Goal: Complete application form: Complete application form

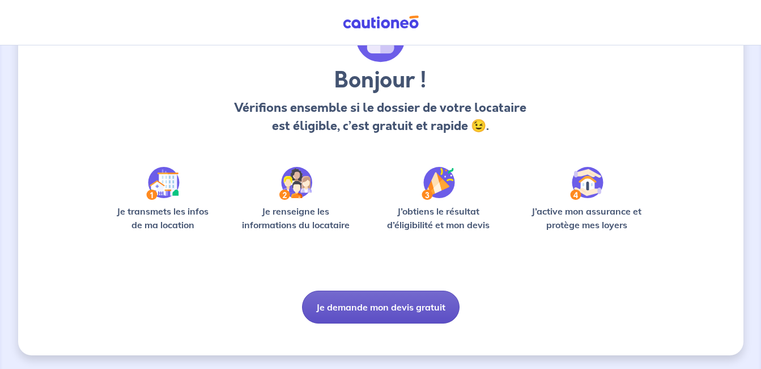
click at [403, 315] on button "Je demande mon devis gratuit" at bounding box center [381, 306] width 158 height 33
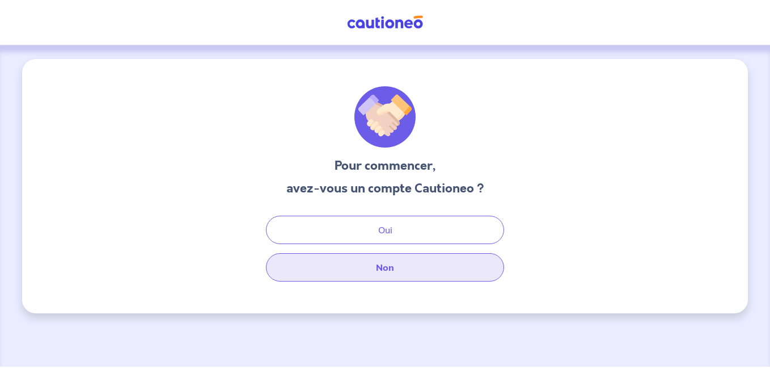
click at [380, 270] on button "Non" at bounding box center [385, 267] width 238 height 28
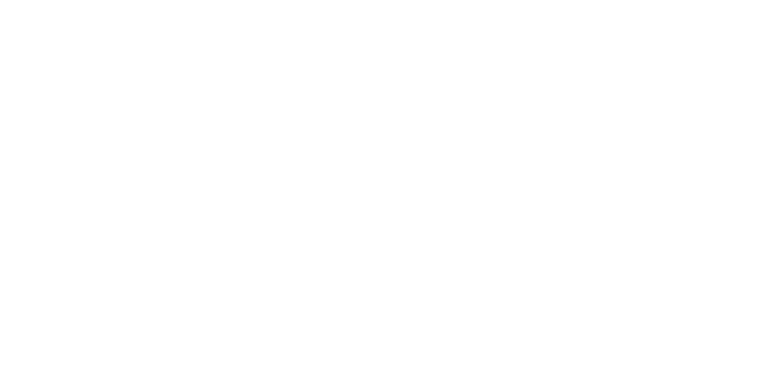
select select "FR"
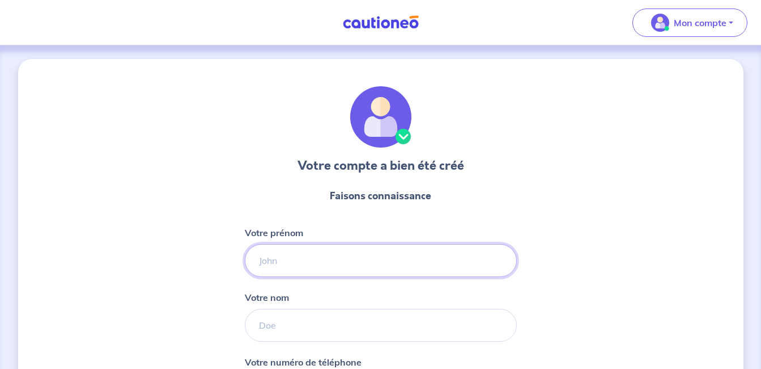
click at [345, 261] on input "Votre prénom" at bounding box center [381, 260] width 272 height 33
type input "[PERSON_NAME]"
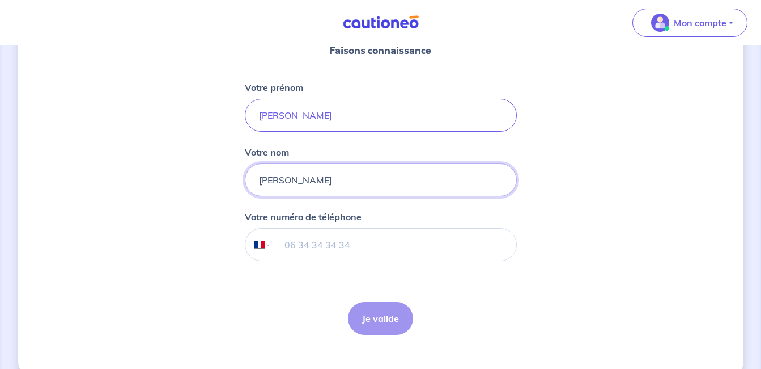
scroll to position [166, 0]
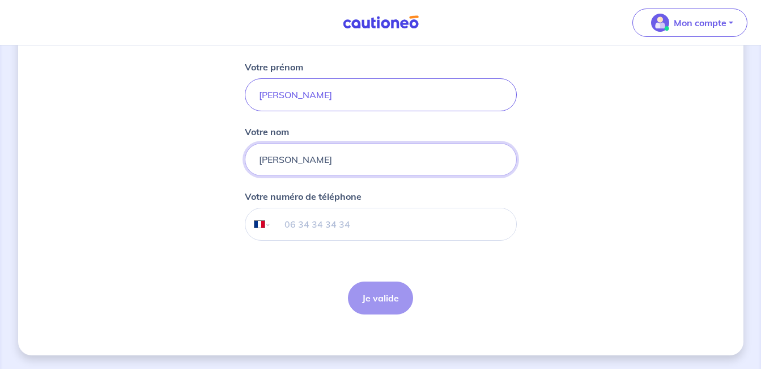
type input "[PERSON_NAME]"
click at [276, 227] on input "tel" at bounding box center [393, 224] width 245 height 32
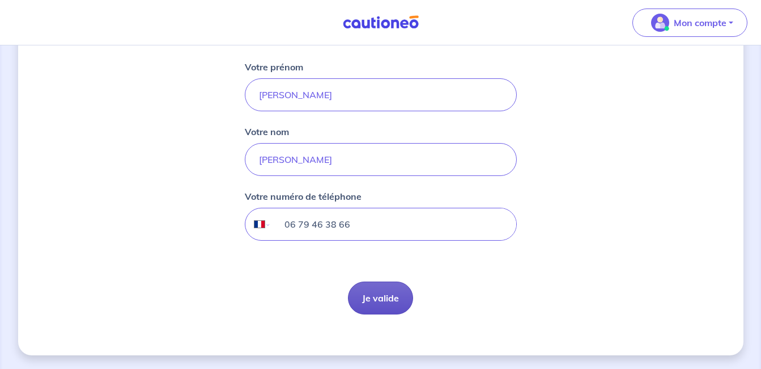
type input "06 79 46 38 66"
click at [391, 299] on button "Je valide" at bounding box center [380, 297] width 65 height 33
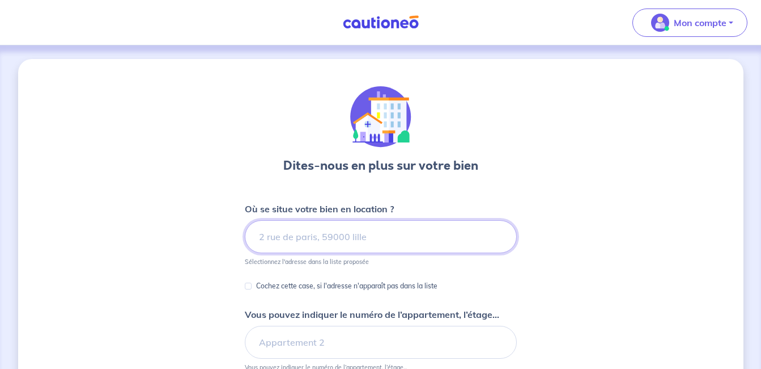
click at [477, 234] on input at bounding box center [381, 236] width 272 height 33
type input "3"
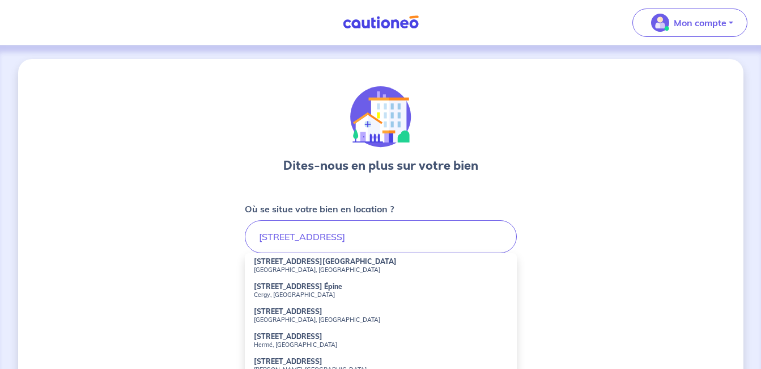
click at [399, 264] on li "[STREET_ADDRESS]" at bounding box center [381, 265] width 272 height 25
type input "[STREET_ADDRESS]"
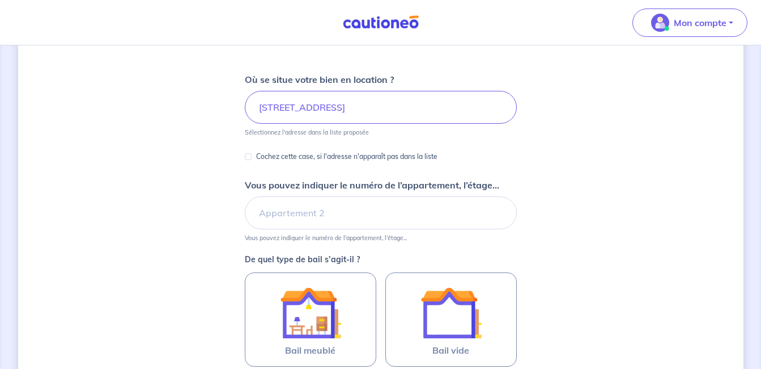
scroll to position [141, 0]
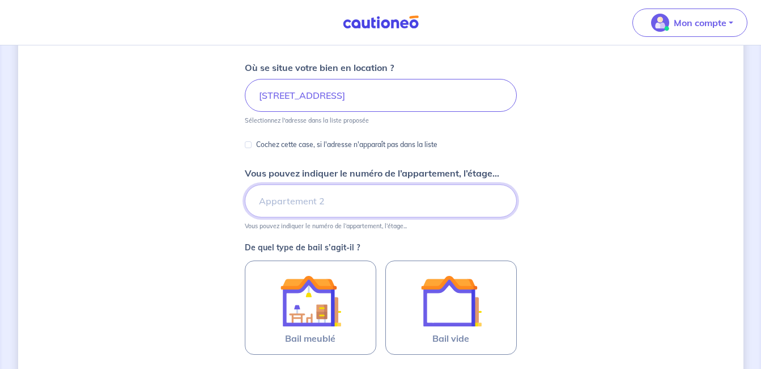
click at [299, 208] on input "Vous pouvez indiquer le numéro de l’appartement, l’étage..." at bounding box center [381, 200] width 272 height 33
type input "73 RDC"
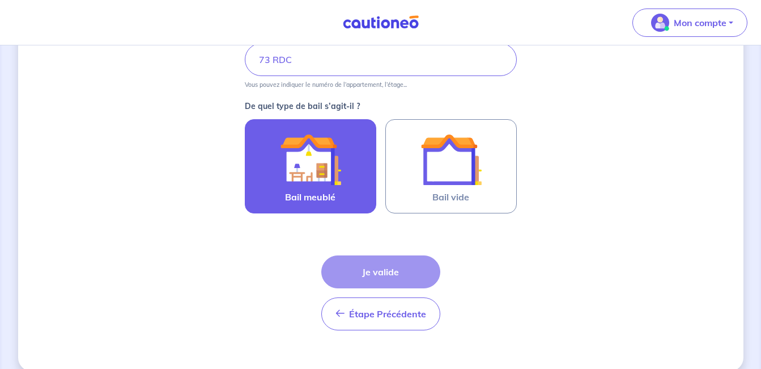
scroll to position [286, 0]
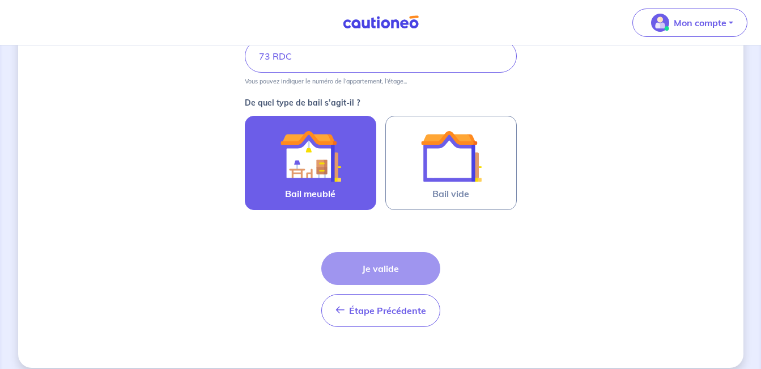
click at [348, 184] on label "Bail meublé" at bounding box center [311, 163] width 132 height 94
click at [0, 0] on input "Bail meublé" at bounding box center [0, 0] width 0 height 0
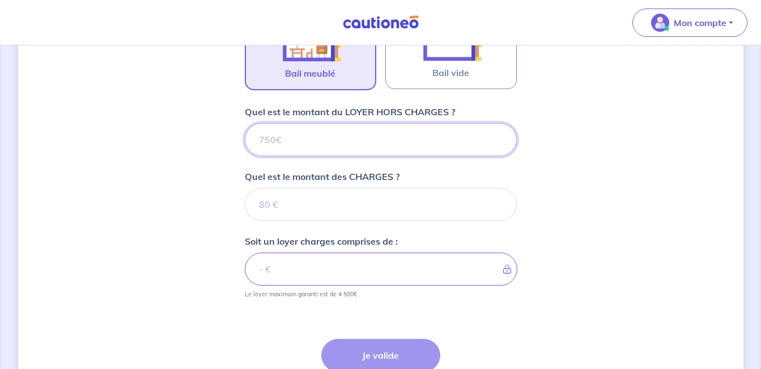
scroll to position [393, 0]
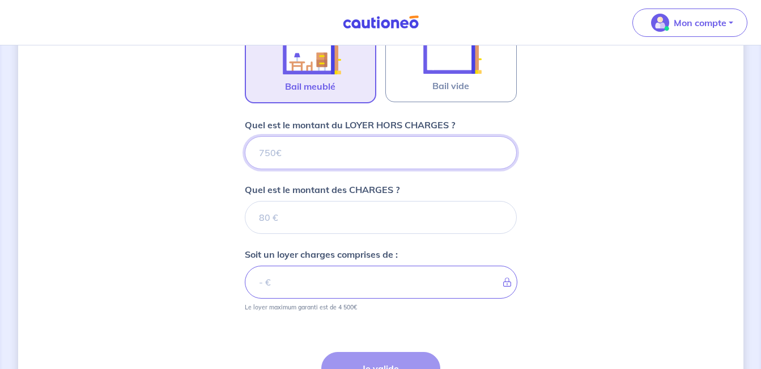
click at [353, 159] on input "Quel est le montant du LOYER HORS CHARGES ?" at bounding box center [381, 152] width 272 height 33
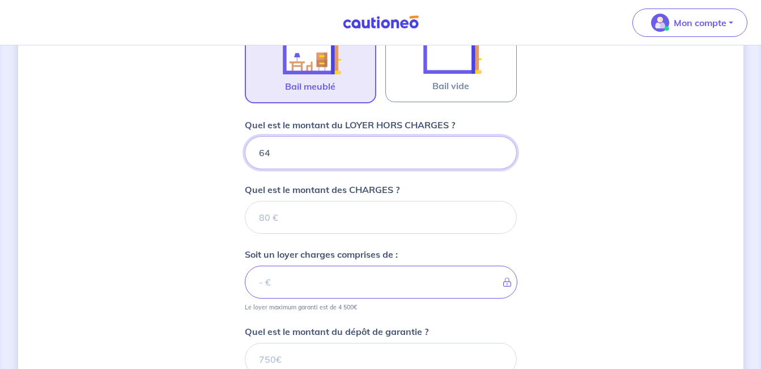
type input "647"
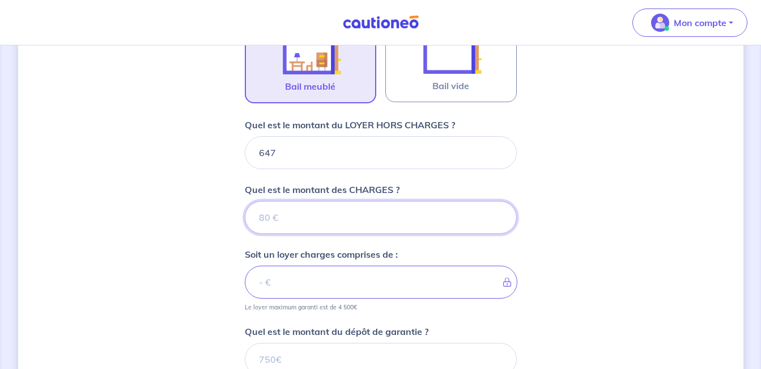
click at [344, 225] on input "Quel est le montant des CHARGES ?" at bounding box center [381, 217] width 272 height 33
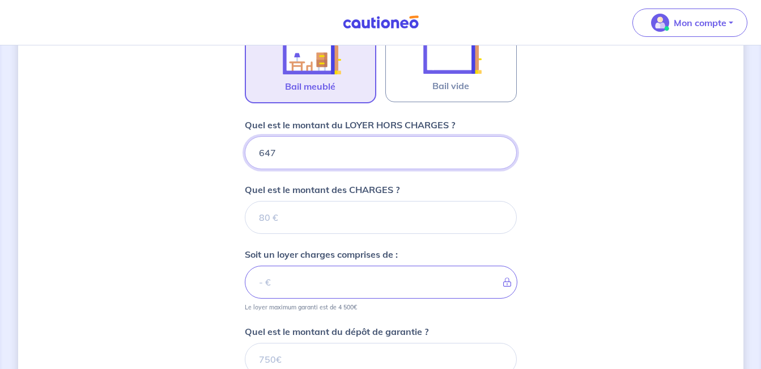
click at [348, 167] on input "647" at bounding box center [381, 152] width 272 height 33
type input "6"
type input "667"
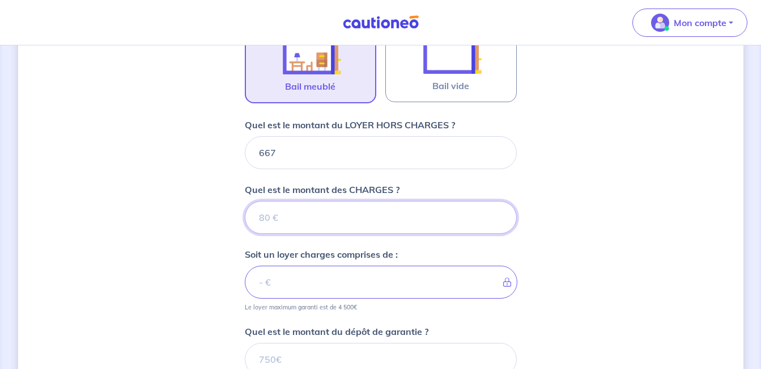
click at [348, 207] on input "Quel est le montant des CHARGES ?" at bounding box center [381, 217] width 272 height 33
type input "620"
type input "1287"
type input "620"
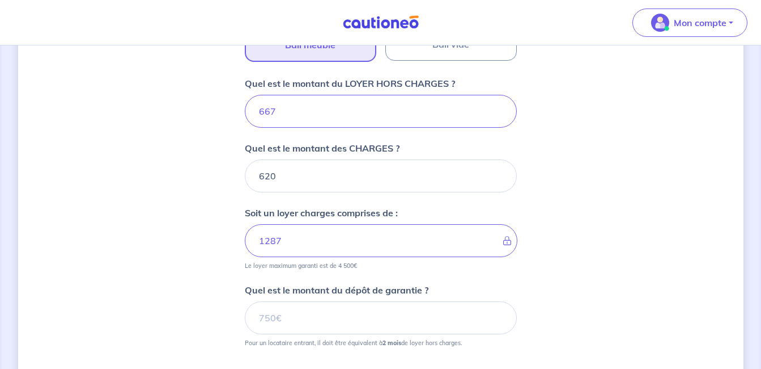
scroll to position [434, 0]
drag, startPoint x: 283, startPoint y: 104, endPoint x: 244, endPoint y: 105, distance: 38.6
click at [245, 105] on div "667" at bounding box center [381, 112] width 272 height 33
type input "620"
type input "1240"
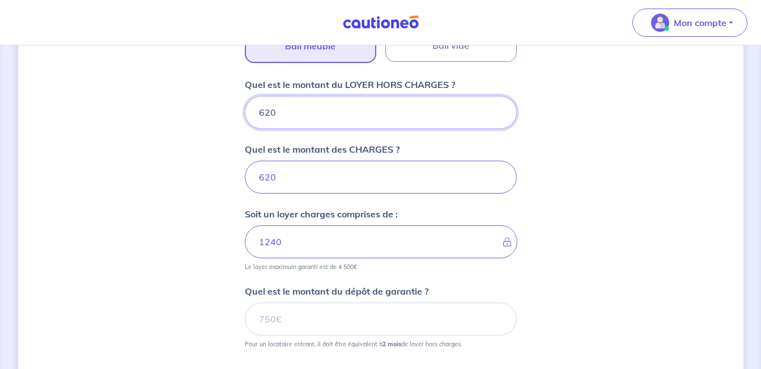
type input "620"
click at [277, 168] on input "620" at bounding box center [381, 176] width 272 height 33
drag, startPoint x: 277, startPoint y: 168, endPoint x: 235, endPoint y: 179, distance: 42.9
click at [235, 179] on div "Dites-nous en plus sur votre bien Où se situe votre bien en location ? [STREET_…" at bounding box center [381, 64] width 726 height 879
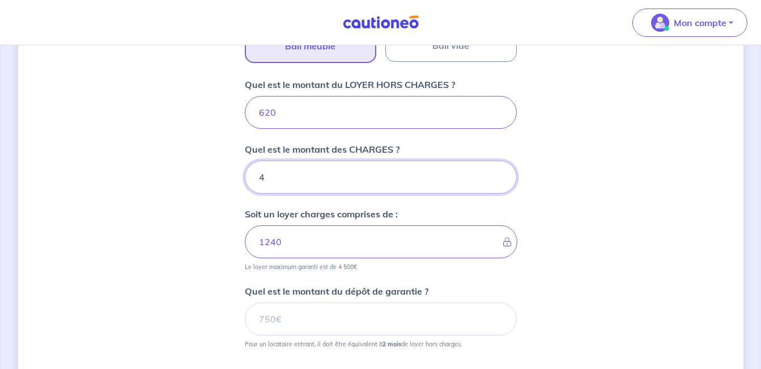
type input "47"
type input "667"
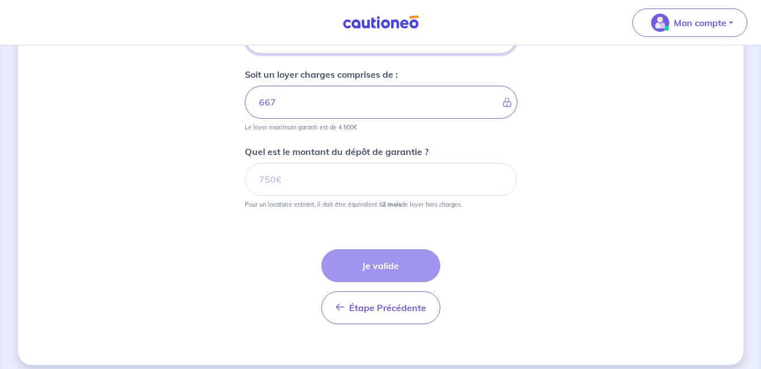
scroll to position [583, 0]
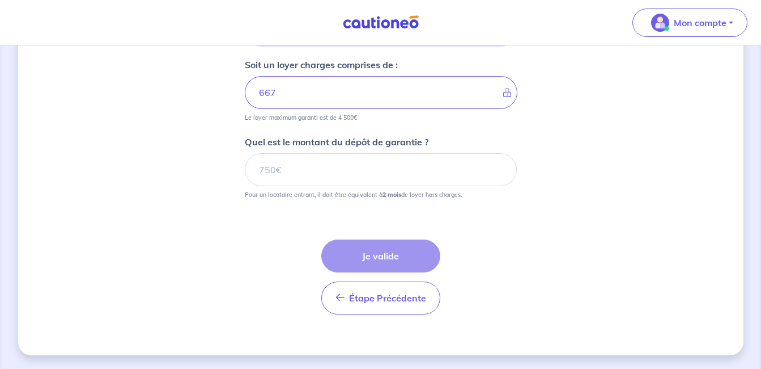
type input "47"
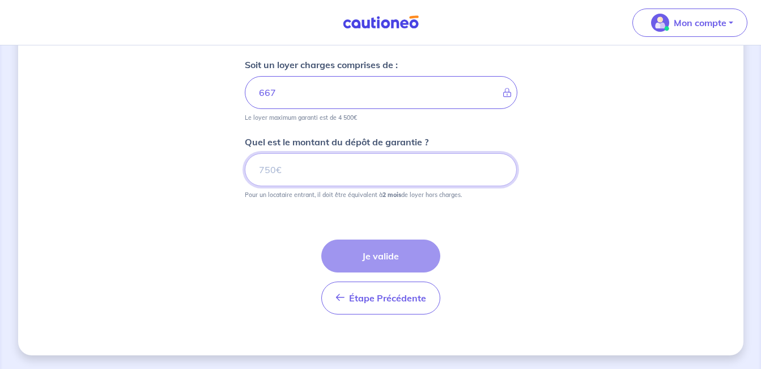
click at [294, 162] on input "Quel est le montant du dépôt de garantie ?" at bounding box center [381, 169] width 272 height 33
drag, startPoint x: 283, startPoint y: 176, endPoint x: 236, endPoint y: 175, distance: 47.1
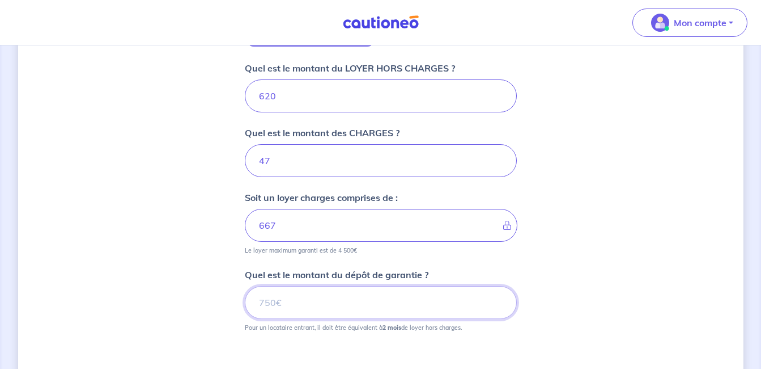
scroll to position [456, 0]
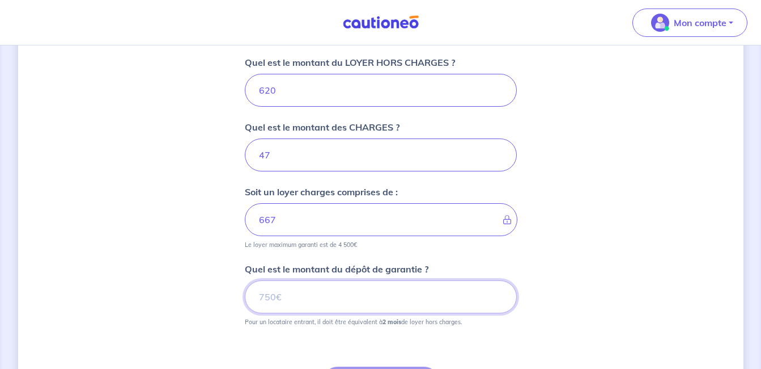
click at [288, 304] on input "Quel est le montant du dépôt de garantie ?" at bounding box center [381, 296] width 272 height 33
type input "1240"
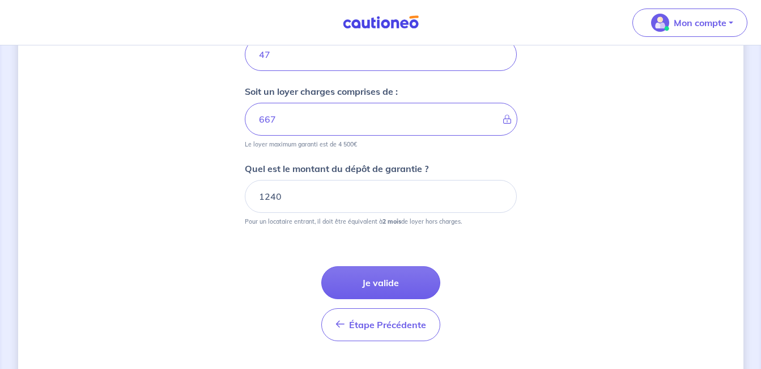
scroll to position [583, 0]
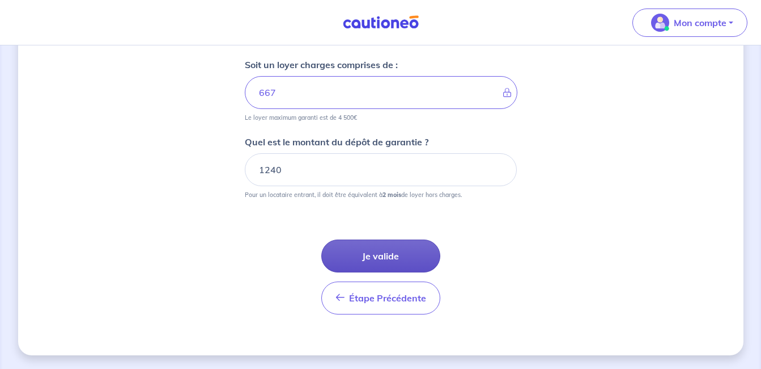
click at [403, 261] on button "Je valide" at bounding box center [380, 255] width 119 height 33
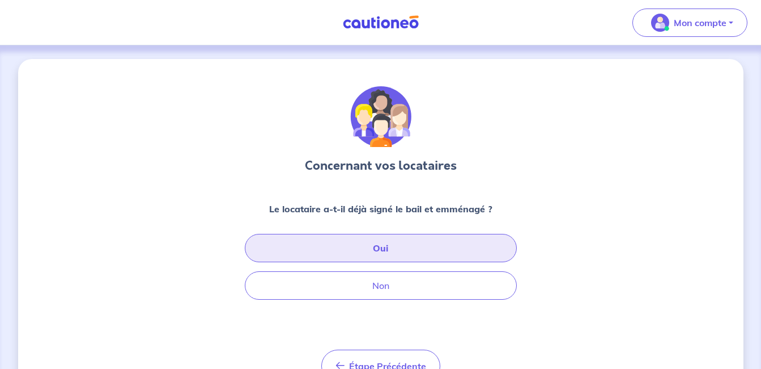
click at [403, 256] on button "Oui" at bounding box center [381, 248] width 272 height 28
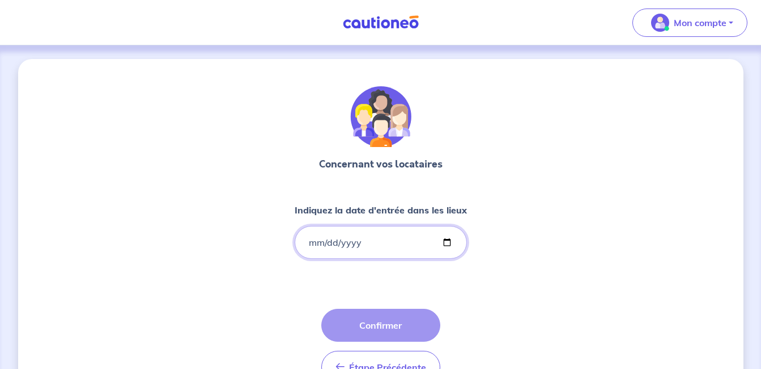
click at [395, 249] on input "Indiquez la date d'entrée dans les lieux" at bounding box center [381, 242] width 172 height 33
type input "0001-02-01"
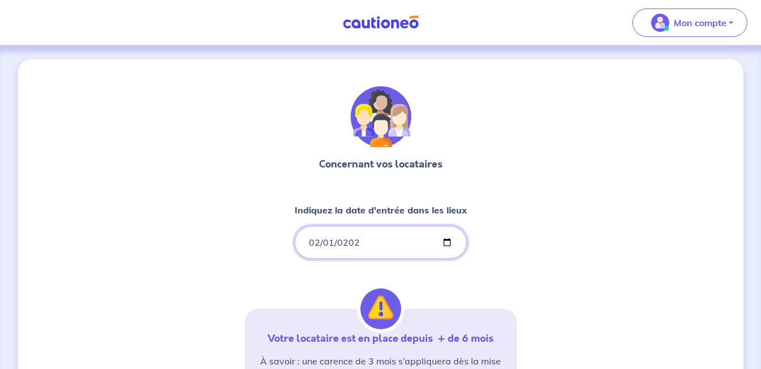
type input "[DATE]"
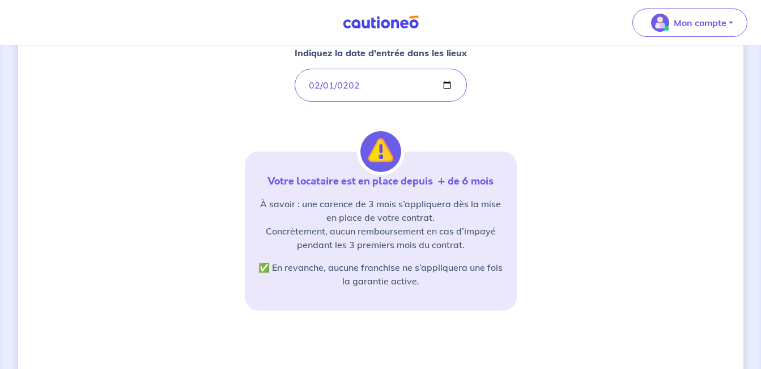
scroll to position [160, 0]
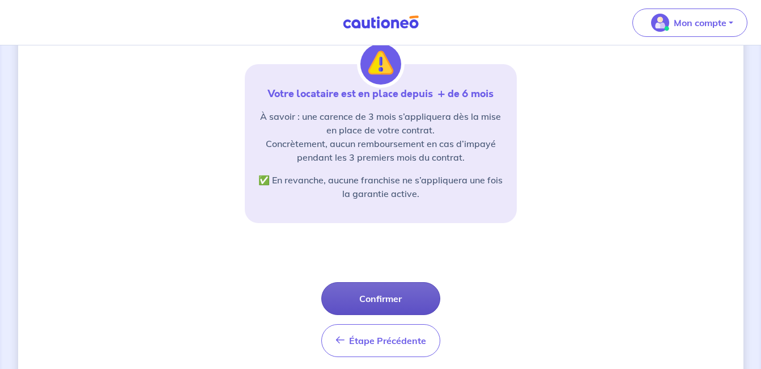
click at [403, 293] on button "Confirmer" at bounding box center [380, 298] width 119 height 33
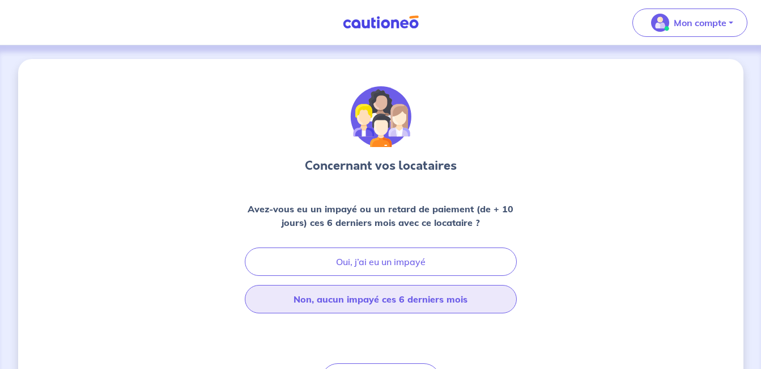
click at [403, 293] on button "Non, aucun impayé ces 6 derniers mois" at bounding box center [381, 299] width 272 height 28
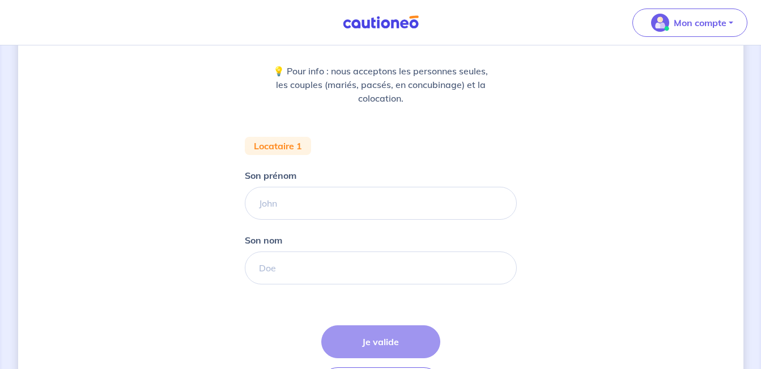
scroll to position [147, 0]
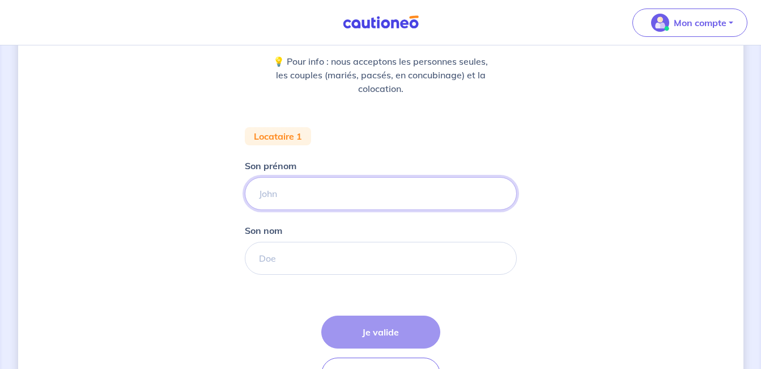
click at [369, 190] on input "Son prénom" at bounding box center [381, 193] width 272 height 33
type input "[PERSON_NAME]"
click at [335, 268] on input "Son nom" at bounding box center [381, 258] width 272 height 33
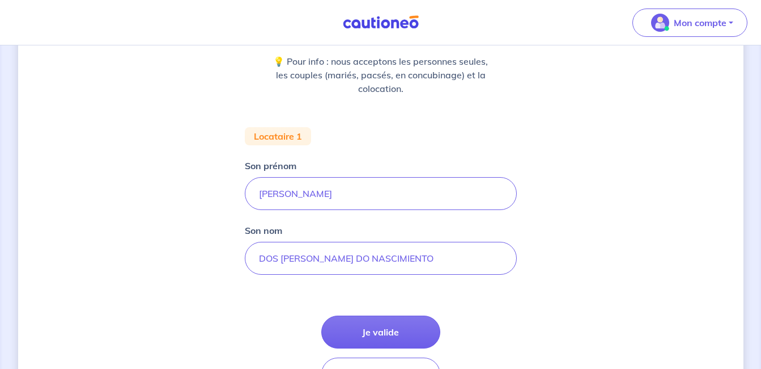
click at [274, 362] on form "Locataire 1 Son prénom [PERSON_NAME] nom DOS [PERSON_NAME] DO NASCIMIENTO Étape…" at bounding box center [381, 263] width 272 height 272
click at [713, 188] on div "Concernant vos locataires 💡 Pour info : nous acceptons les personnes seules, le…" at bounding box center [381, 171] width 726 height 519
click at [375, 260] on input "DOS [PERSON_NAME] DO NASCIMIENTO" at bounding box center [381, 258] width 272 height 33
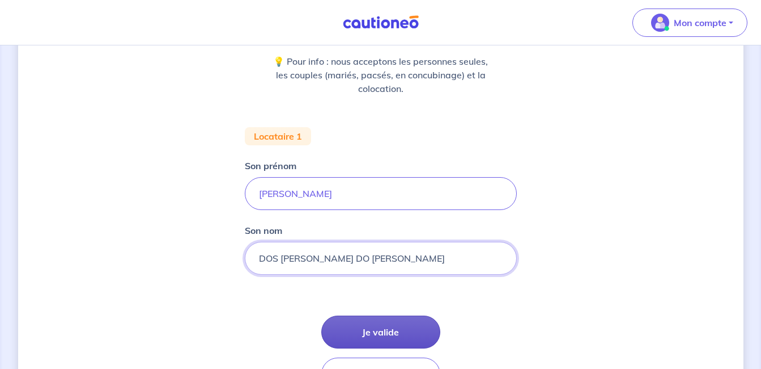
type input "DOS [PERSON_NAME] DO [PERSON_NAME]"
click at [376, 325] on button "Je valide" at bounding box center [380, 331] width 119 height 33
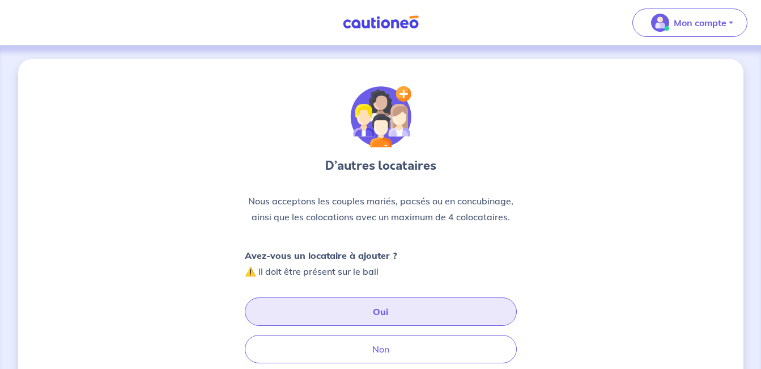
click at [381, 317] on button "Oui" at bounding box center [381, 311] width 272 height 28
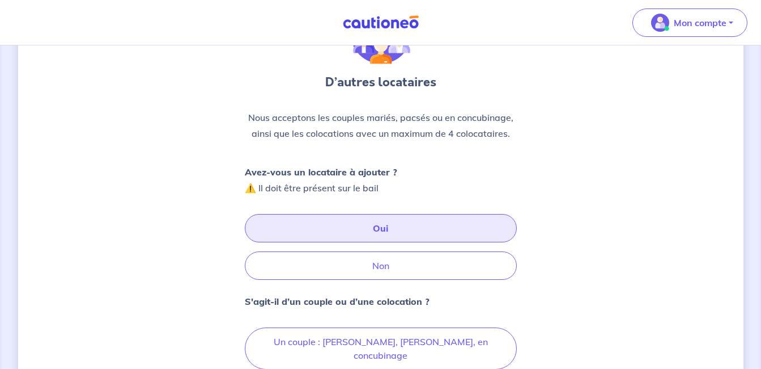
scroll to position [88, 0]
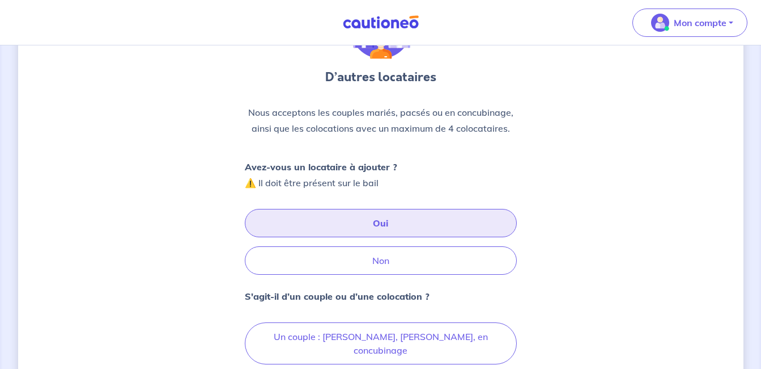
click at [388, 215] on button "Oui" at bounding box center [381, 223] width 272 height 28
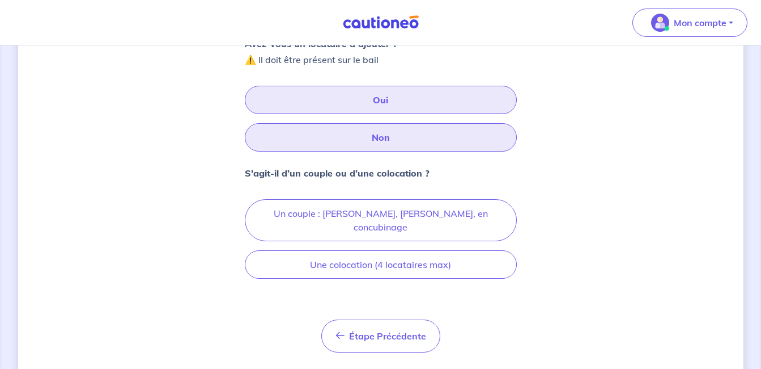
scroll to position [227, 0]
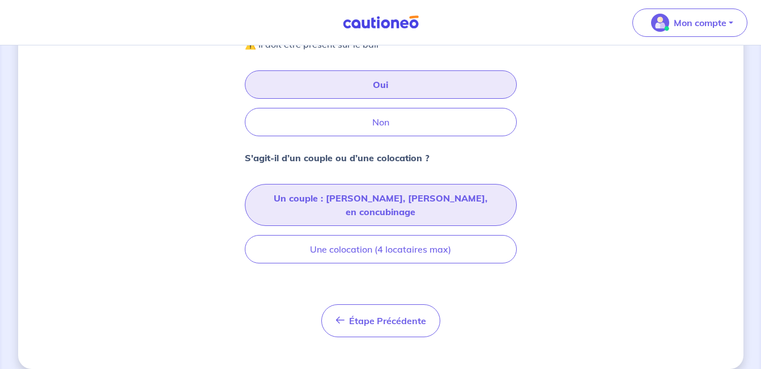
click at [383, 206] on button "Un couple : [PERSON_NAME], [PERSON_NAME], en concubinage" at bounding box center [381, 205] width 272 height 42
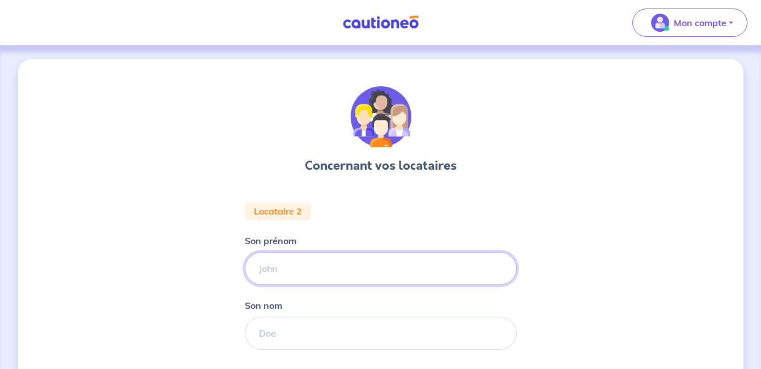
click at [376, 268] on input "Son prénom" at bounding box center [381, 268] width 272 height 33
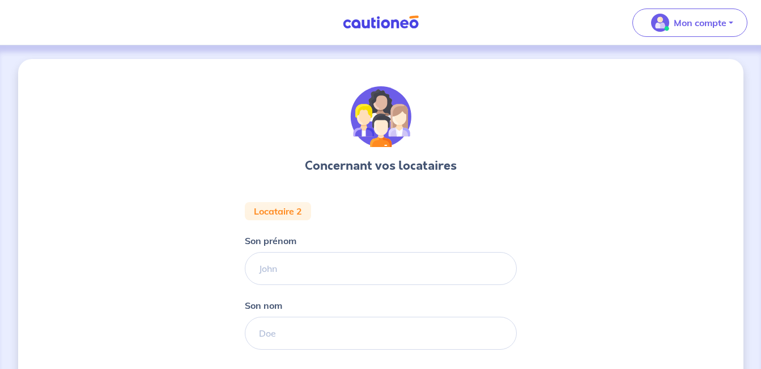
click at [731, 243] on div "Concernant vos locataires Locataire 2 Son prénom Son nom Étape Précédente Précé…" at bounding box center [381, 282] width 726 height 447
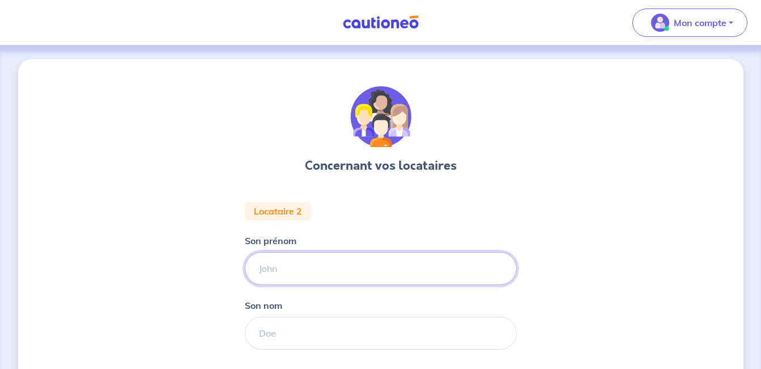
click at [347, 259] on input "Son prénom" at bounding box center [381, 268] width 272 height 33
type input "l"
type input "[PERSON_NAME]"
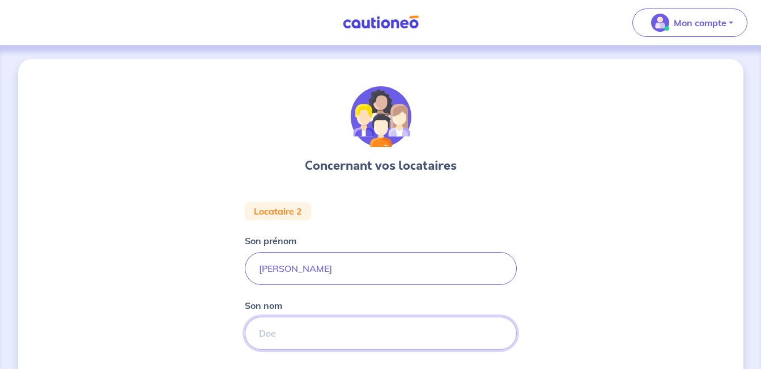
click at [331, 332] on input "Son nom" at bounding box center [381, 332] width 272 height 33
type input "GASSIMOV--MAILLARD"
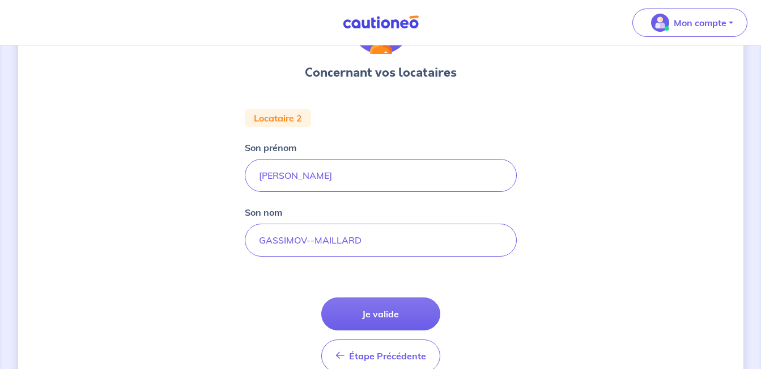
scroll to position [95, 0]
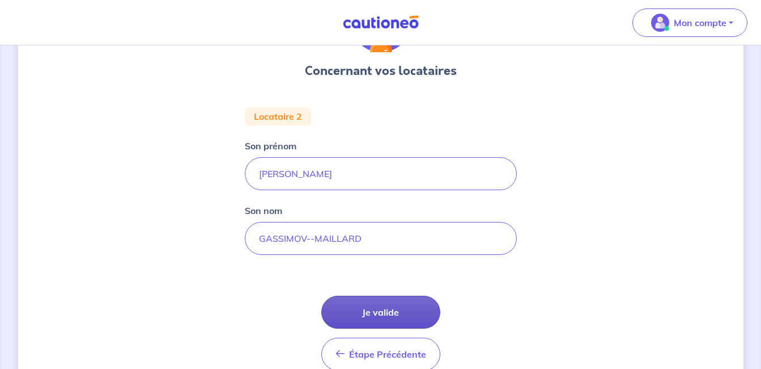
click at [359, 324] on button "Je valide" at bounding box center [380, 311] width 119 height 33
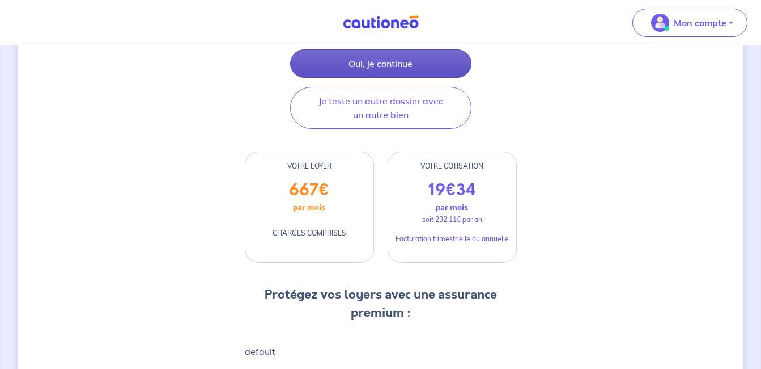
scroll to position [220, 0]
click at [398, 78] on button "Oui, je continue" at bounding box center [380, 64] width 181 height 28
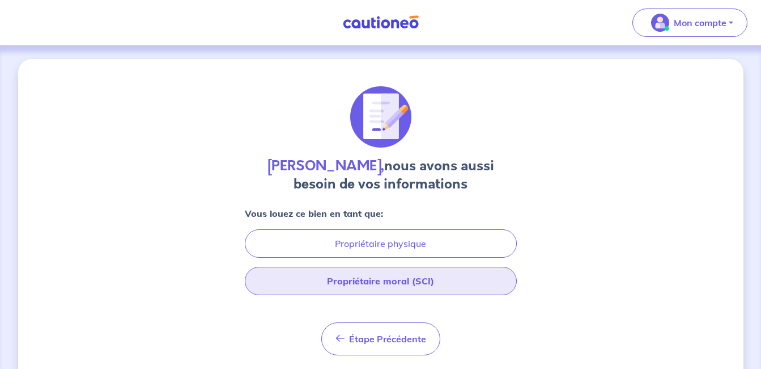
click at [390, 281] on button "Propriétaire moral (SCI)" at bounding box center [381, 280] width 272 height 28
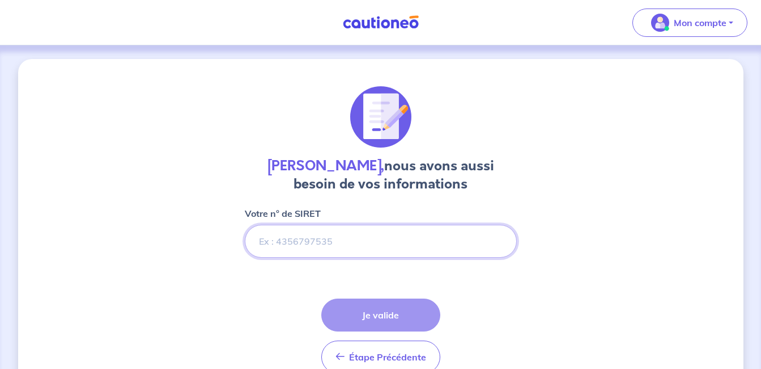
click at [372, 243] on input "Votre n° de SIRET" at bounding box center [381, 241] width 272 height 33
click at [272, 365] on form "Votre n° de SIRET Étape Précédente Précédent Je valide Je valide" at bounding box center [381, 294] width 272 height 176
click at [335, 244] on input "Votre n° de SIRET" at bounding box center [381, 241] width 272 height 33
paste input "979342409 00013"
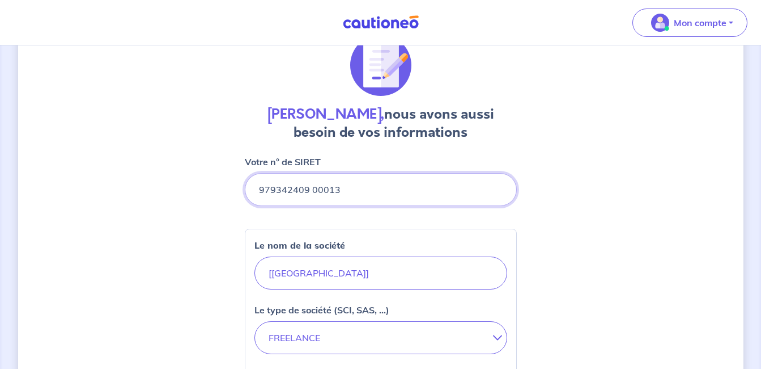
scroll to position [72, 0]
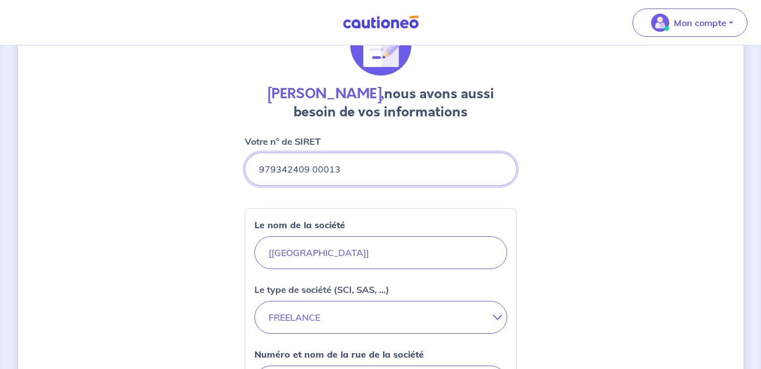
type input "979342409 00013"
click at [333, 253] on input "[[GEOGRAPHIC_DATA]]" at bounding box center [381, 252] width 253 height 33
drag, startPoint x: 333, startPoint y: 253, endPoint x: 249, endPoint y: 265, distance: 84.7
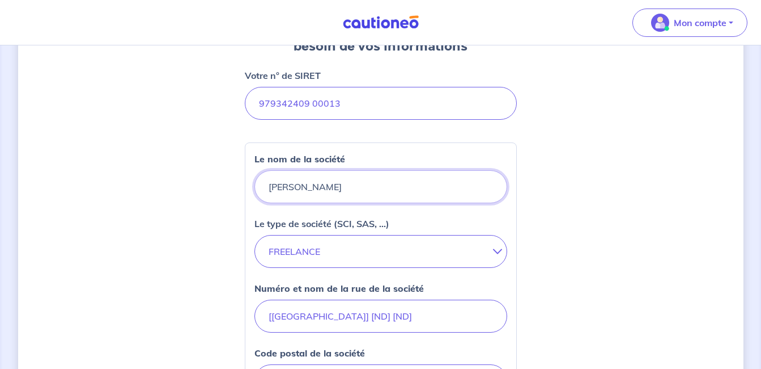
scroll to position [150, 0]
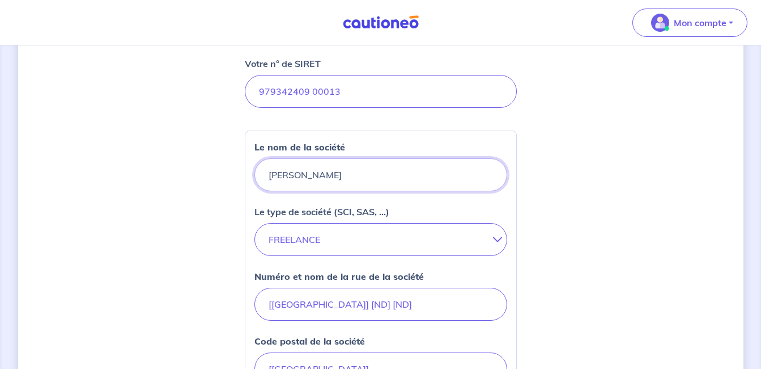
type input "[PERSON_NAME]"
click at [289, 245] on button "FREELANCE" at bounding box center [381, 239] width 253 height 33
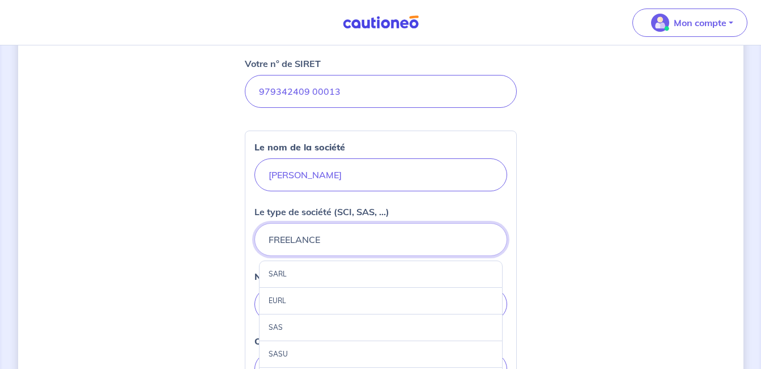
click at [394, 240] on button "FREELANCE" at bounding box center [381, 239] width 253 height 33
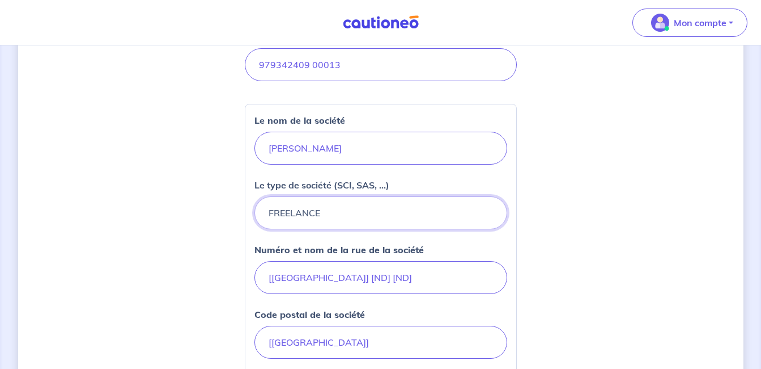
scroll to position [177, 0]
click at [398, 213] on button "FREELANCE" at bounding box center [381, 211] width 253 height 33
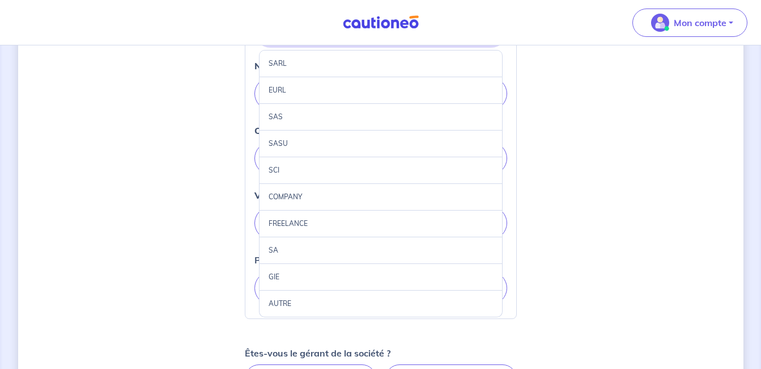
scroll to position [361, 0]
click at [363, 306] on div "AUTRE" at bounding box center [381, 302] width 244 height 27
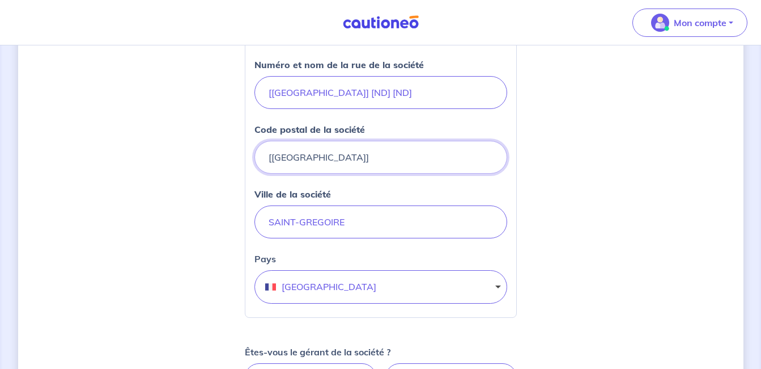
click at [325, 148] on input "[[GEOGRAPHIC_DATA]]" at bounding box center [381, 157] width 253 height 33
type input "["
type input "35760"
click at [211, 226] on div "[PERSON_NAME], nous avons aussi besoin de vos informations Votre n° de SIRET Le…" at bounding box center [381, 123] width 726 height 850
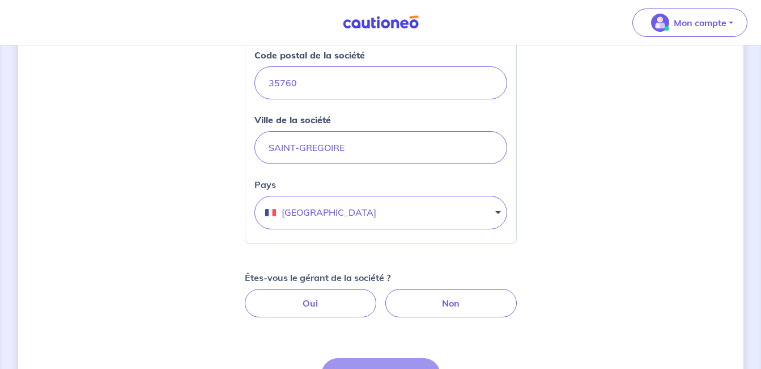
scroll to position [476, 0]
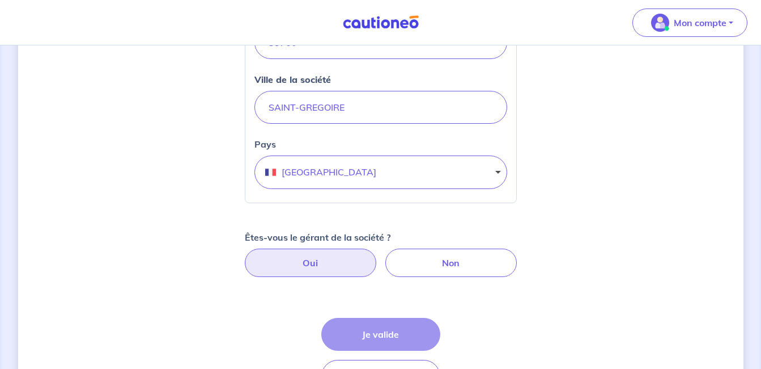
click at [325, 268] on label "Oui" at bounding box center [311, 262] width 132 height 28
click at [377, 256] on input "Oui" at bounding box center [380, 251] width 7 height 7
radio input "true"
select select "FR"
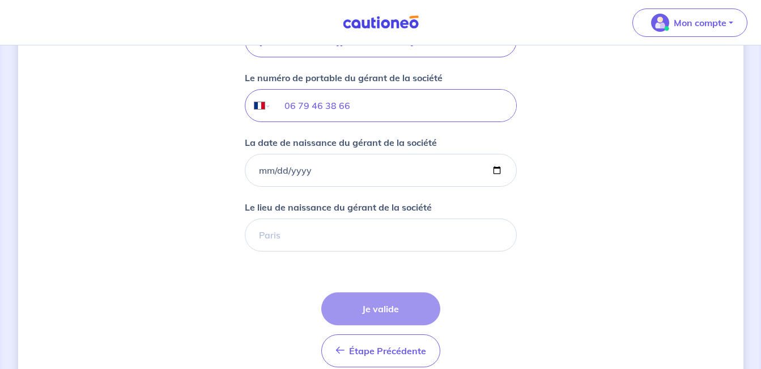
scroll to position [954, 0]
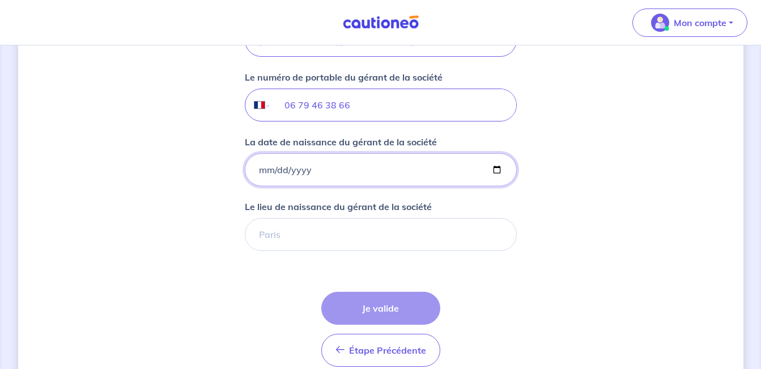
click at [330, 163] on input "La date de naissance du gérant de la société" at bounding box center [381, 169] width 272 height 33
type input "[DATE]"
click at [327, 244] on input "Le lieu de naissance du gérant de la société" at bounding box center [381, 234] width 272 height 33
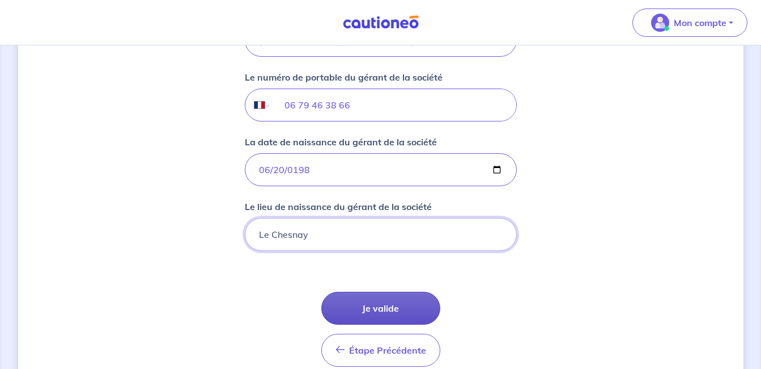
type input "Le Chesnay"
click at [345, 298] on button "Je valide" at bounding box center [380, 307] width 119 height 33
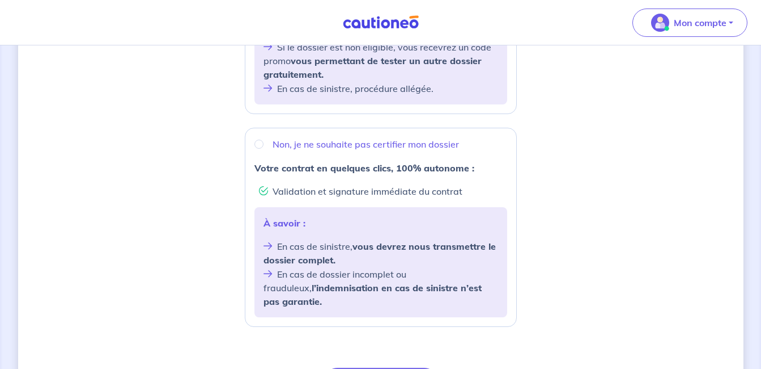
scroll to position [366, 0]
click at [353, 293] on li "En cas de dossier incomplet ou frauduleux, l’indemnisation en cas de sinistre n…" at bounding box center [381, 286] width 235 height 41
radio input "true"
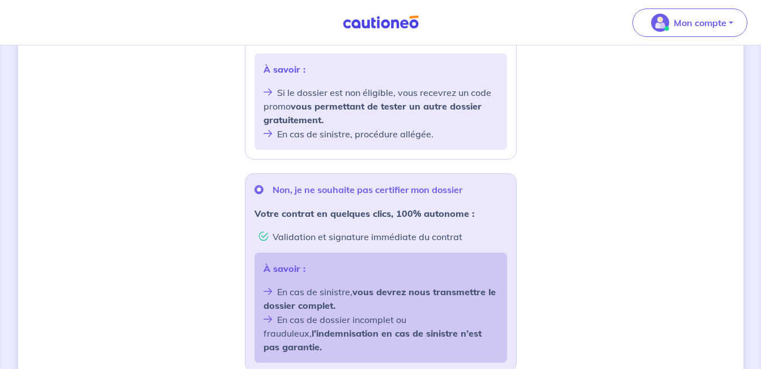
scroll to position [319, 0]
click at [314, 99] on li "Si le dossier est non éligible, vous recevrez un code promo vous permettant de …" at bounding box center [381, 106] width 235 height 41
radio input "true"
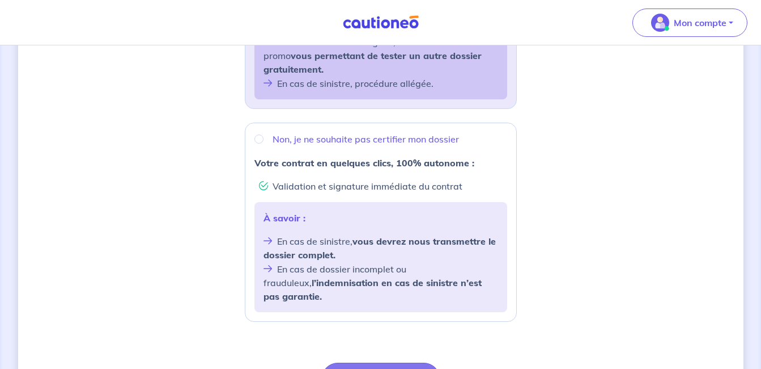
scroll to position [454, 0]
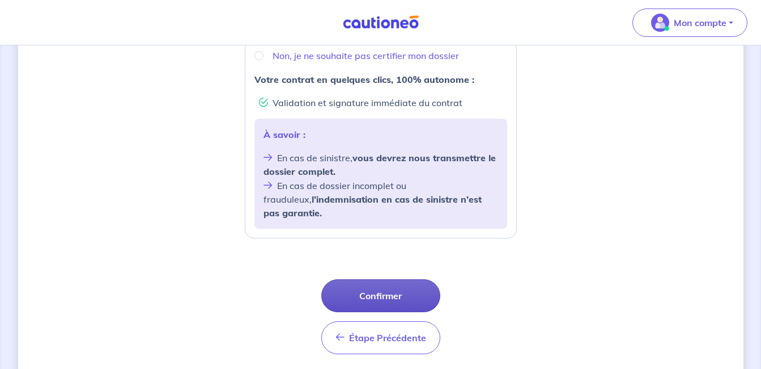
click at [378, 293] on button "Confirmer" at bounding box center [380, 295] width 119 height 33
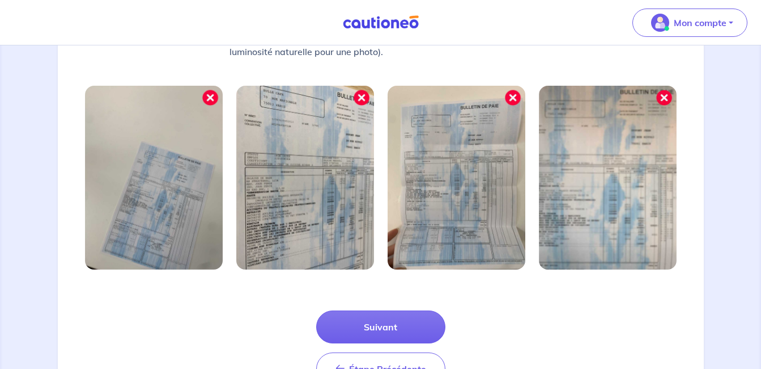
scroll to position [409, 0]
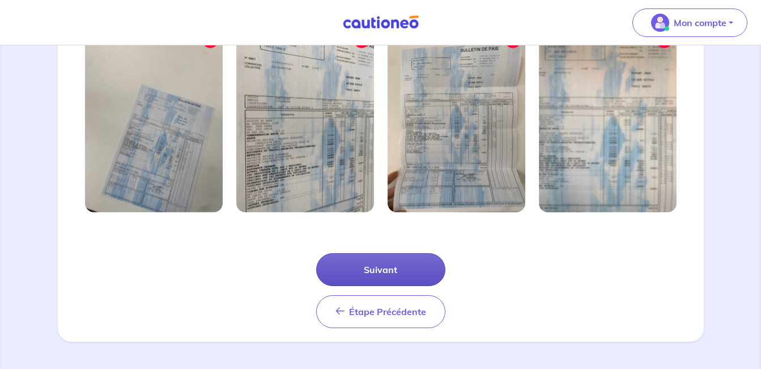
click at [380, 276] on button "Suivant" at bounding box center [380, 269] width 129 height 33
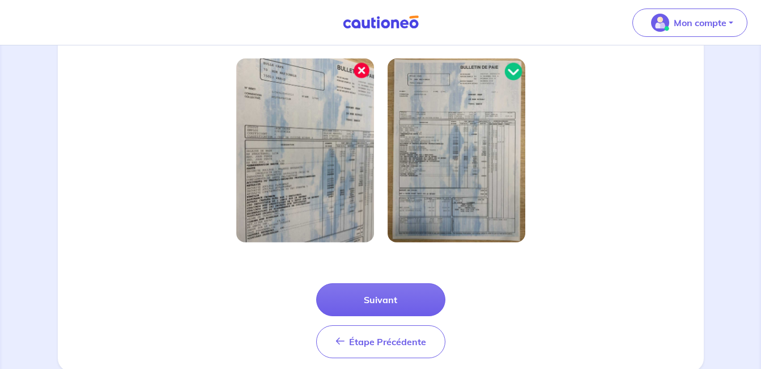
scroll to position [355, 0]
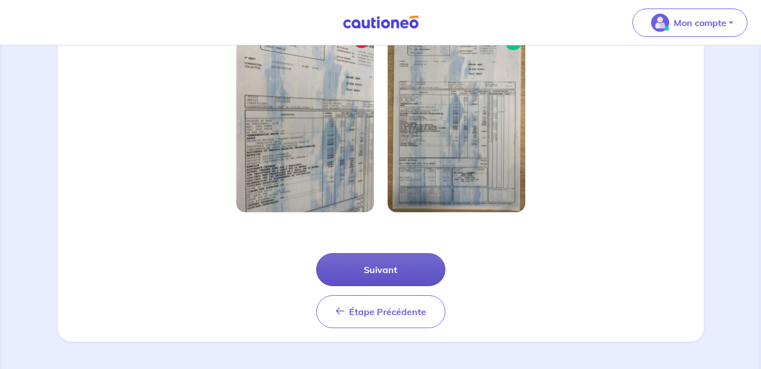
click at [376, 272] on button "Suivant" at bounding box center [380, 269] width 129 height 33
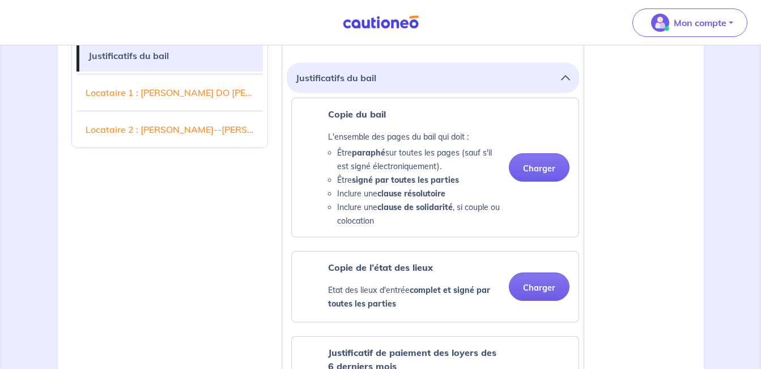
scroll to position [322, 0]
click at [549, 171] on button "Charger" at bounding box center [539, 167] width 61 height 28
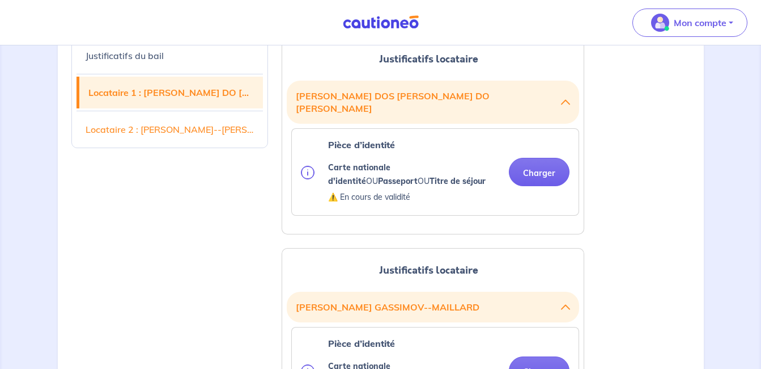
scroll to position [963, 0]
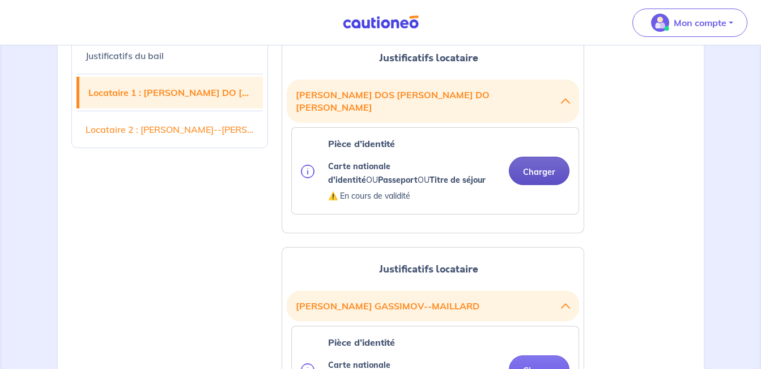
click at [527, 161] on button "Charger" at bounding box center [539, 170] width 61 height 28
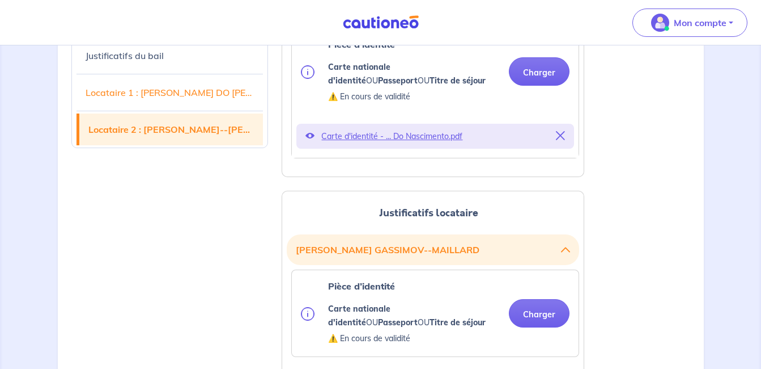
scroll to position [1079, 0]
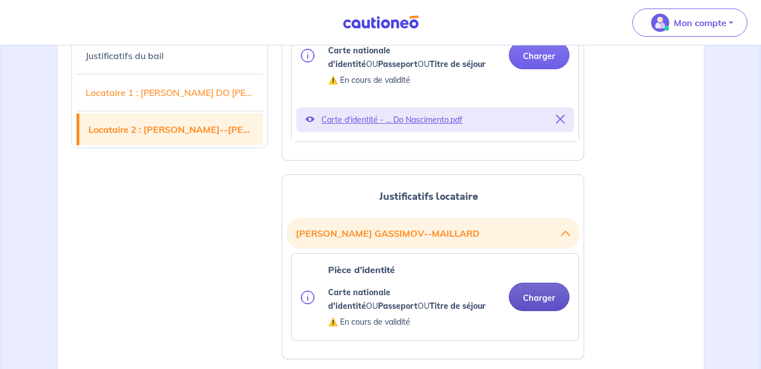
click at [540, 289] on button "Charger" at bounding box center [539, 296] width 61 height 28
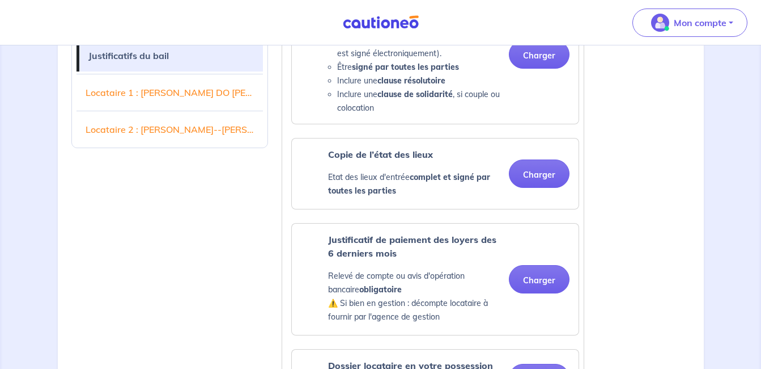
scroll to position [435, 0]
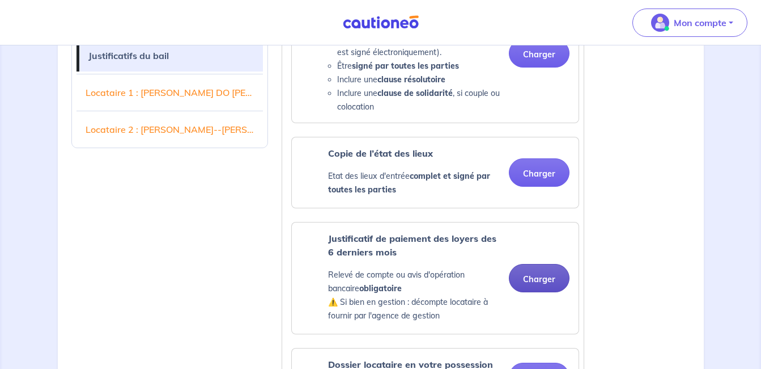
click at [547, 273] on button "Charger" at bounding box center [539, 278] width 61 height 28
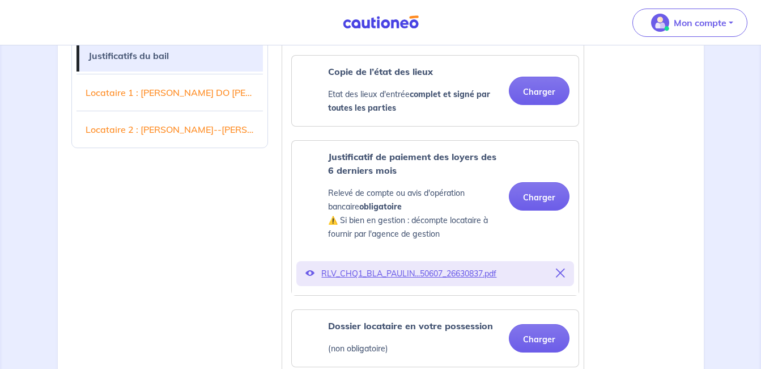
scroll to position [516, 0]
click at [413, 272] on p "RLV_CHQ1_BLA_PAULIN...50607_26630837.pdf" at bounding box center [435, 274] width 228 height 16
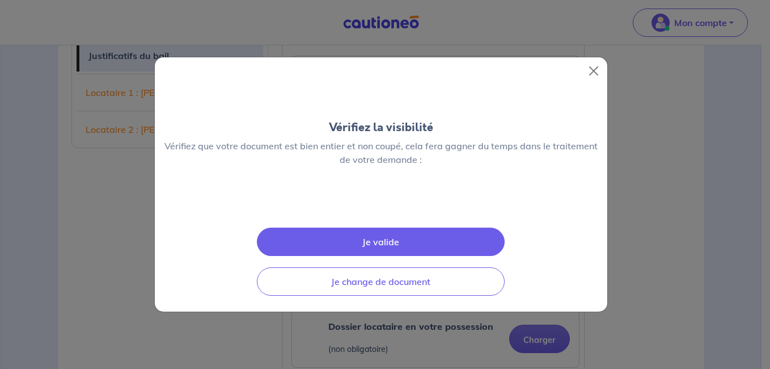
click at [381, 202] on img at bounding box center [381, 202] width 0 height 0
click at [587, 62] on button "Close" at bounding box center [594, 71] width 18 height 18
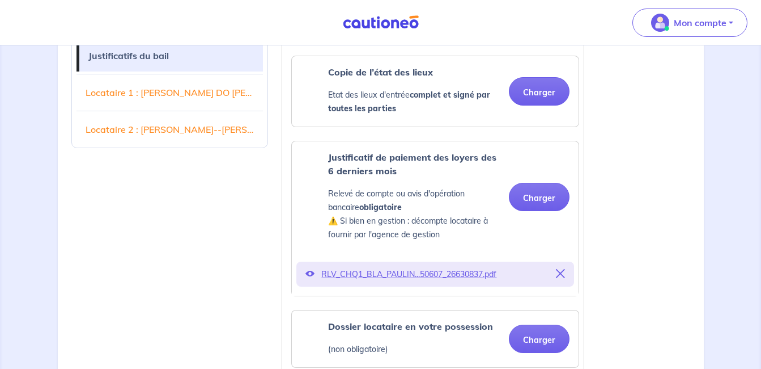
click at [567, 267] on div "RLV_CHQ1_BLA_PAULIN...50607_26630837.pdf" at bounding box center [436, 273] width 278 height 25
click at [559, 270] on icon at bounding box center [560, 273] width 9 height 9
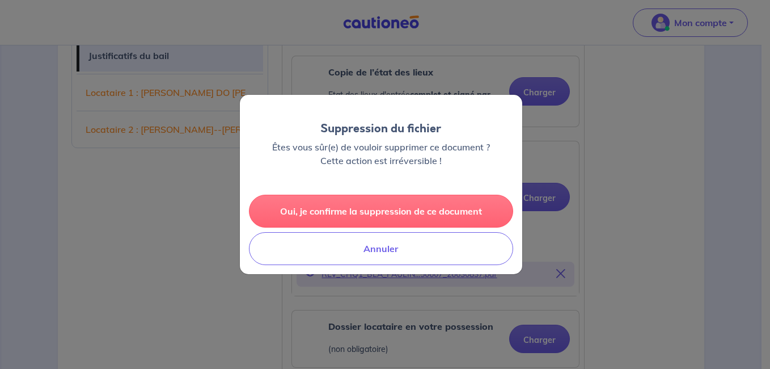
click at [445, 208] on button "Oui, je confirme la suppression de ce document" at bounding box center [381, 210] width 264 height 33
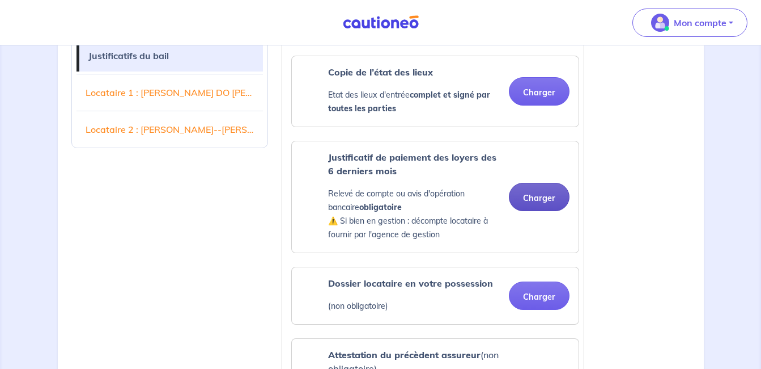
click at [546, 200] on button "Charger" at bounding box center [539, 197] width 61 height 28
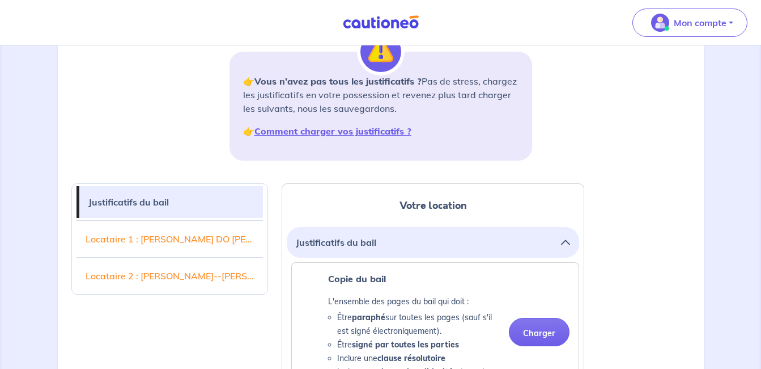
scroll to position [155, 0]
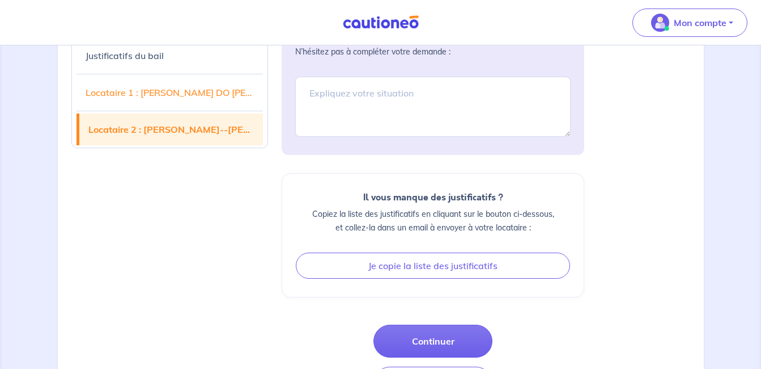
scroll to position [1549, 0]
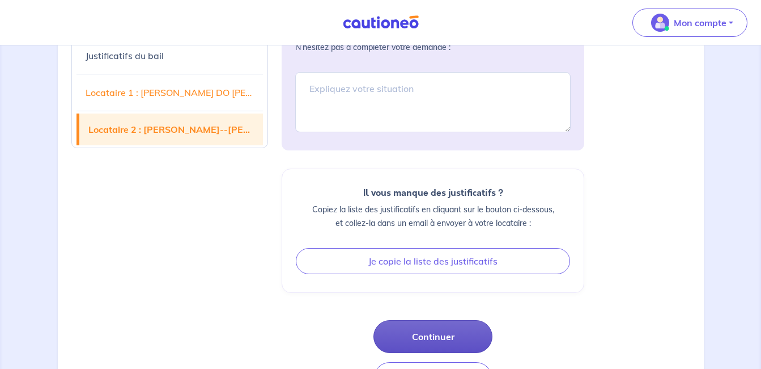
click at [423, 331] on button "Continuer" at bounding box center [433, 336] width 119 height 33
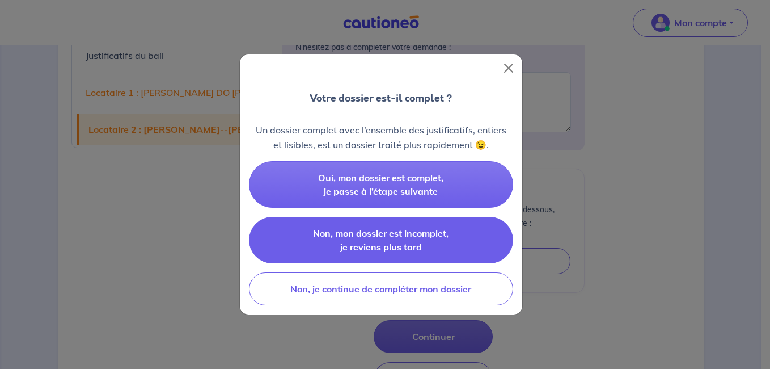
click at [375, 232] on span "Non, mon dossier est incomplet, je reviens plus tard" at bounding box center [380, 239] width 135 height 25
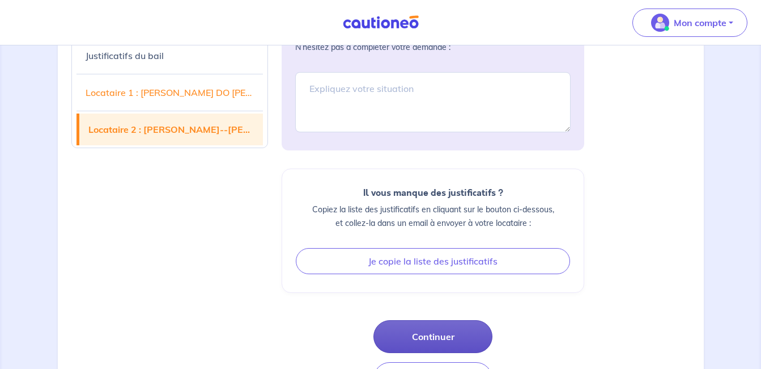
click at [423, 320] on button "Continuer" at bounding box center [433, 336] width 119 height 33
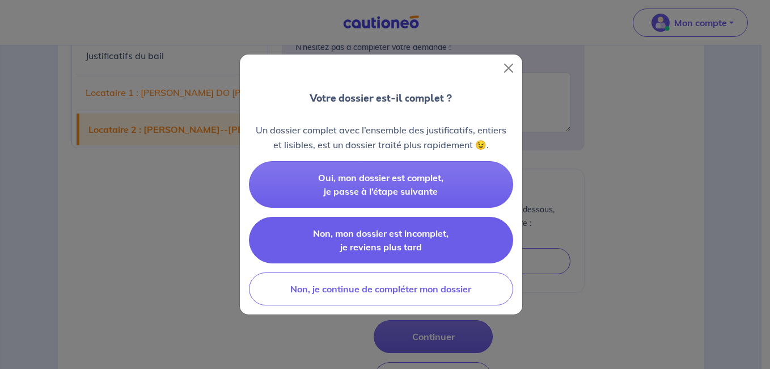
click at [409, 239] on button "Non, mon dossier est incomplet, je reviens plus tard" at bounding box center [381, 240] width 264 height 46
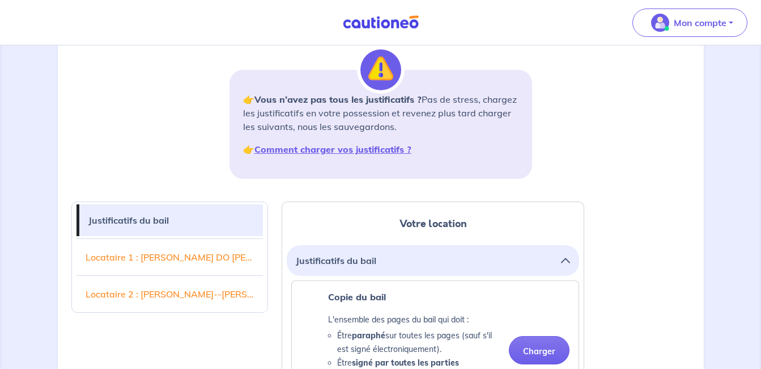
scroll to position [139, 0]
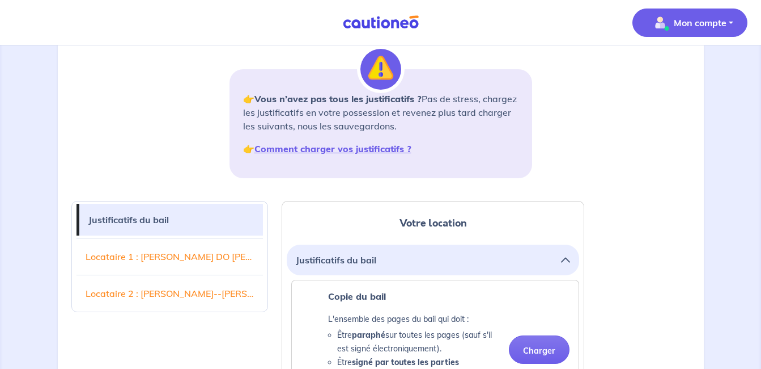
click at [715, 32] on button "Mon compte" at bounding box center [690, 23] width 115 height 28
drag, startPoint x: 571, startPoint y: 67, endPoint x: 514, endPoint y: 14, distance: 78.6
click at [571, 67] on div "1 2 3 Justificatifs locataire Informations paiement Confirmation d'envoi Transm…" at bounding box center [381, 60] width 633 height 254
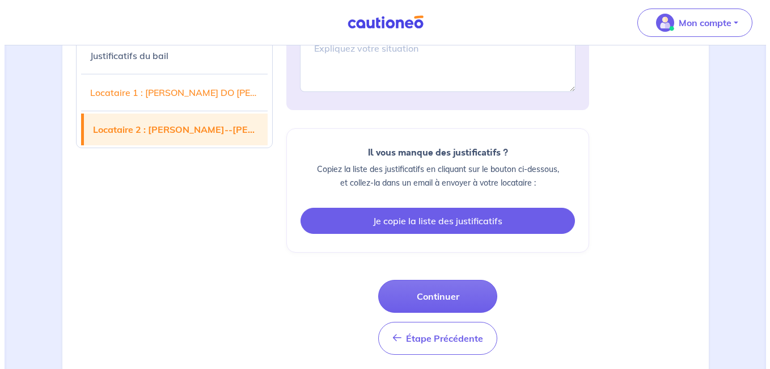
scroll to position [1590, 0]
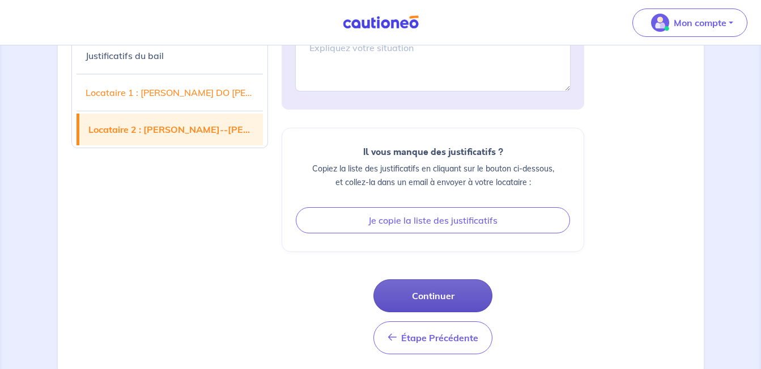
click at [451, 279] on button "Continuer" at bounding box center [433, 295] width 119 height 33
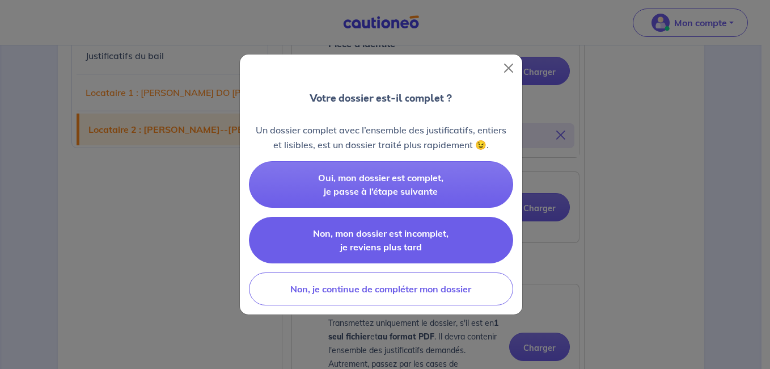
click at [436, 243] on button "Non, mon dossier est incomplet, je reviens plus tard" at bounding box center [381, 240] width 264 height 46
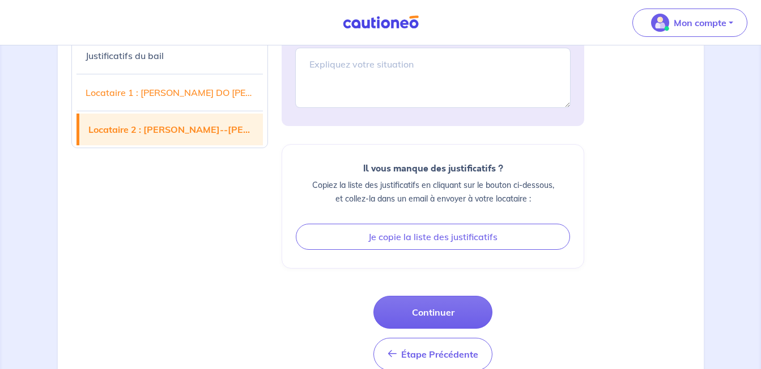
scroll to position [2094, 0]
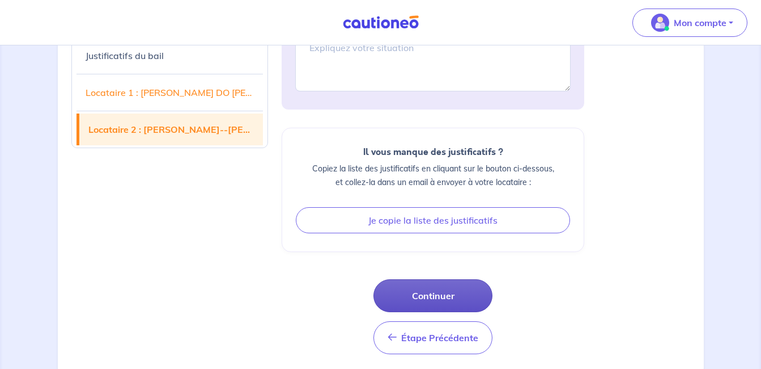
click at [441, 280] on button "Continuer" at bounding box center [433, 295] width 119 height 33
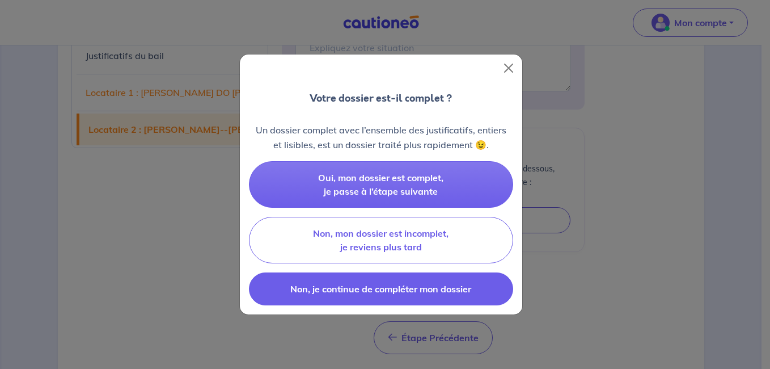
click at [442, 286] on span "Non, je continue de compléter mon dossier" at bounding box center [380, 288] width 181 height 11
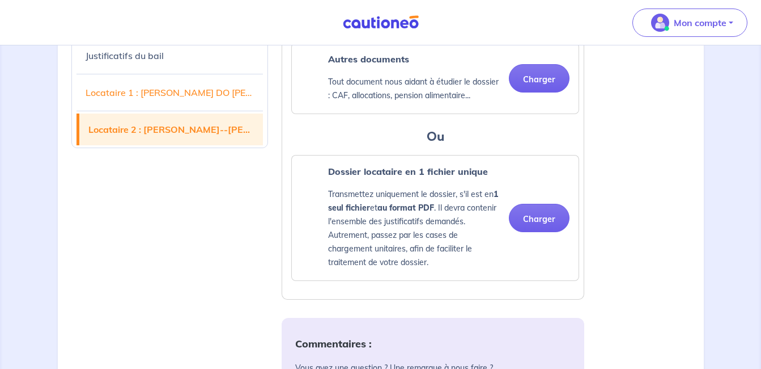
scroll to position [1718, 0]
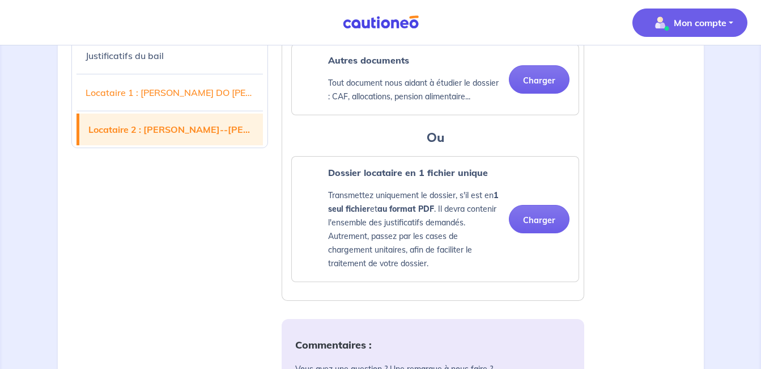
click at [722, 35] on button "Mon compte" at bounding box center [690, 23] width 115 height 28
click at [697, 96] on link "Me déconnecter" at bounding box center [678, 97] width 91 height 18
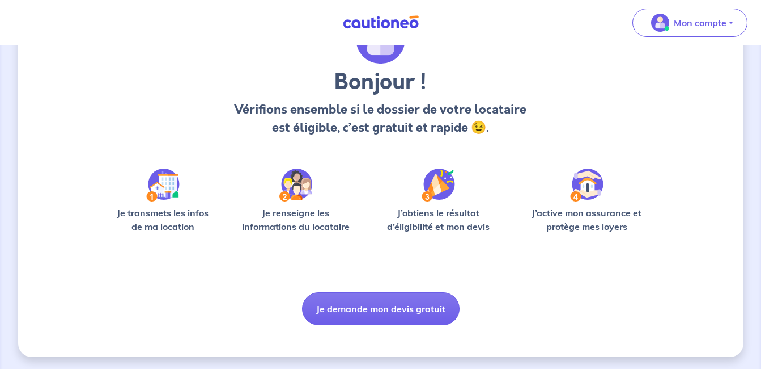
scroll to position [73, 0]
